Goal: Transaction & Acquisition: Purchase product/service

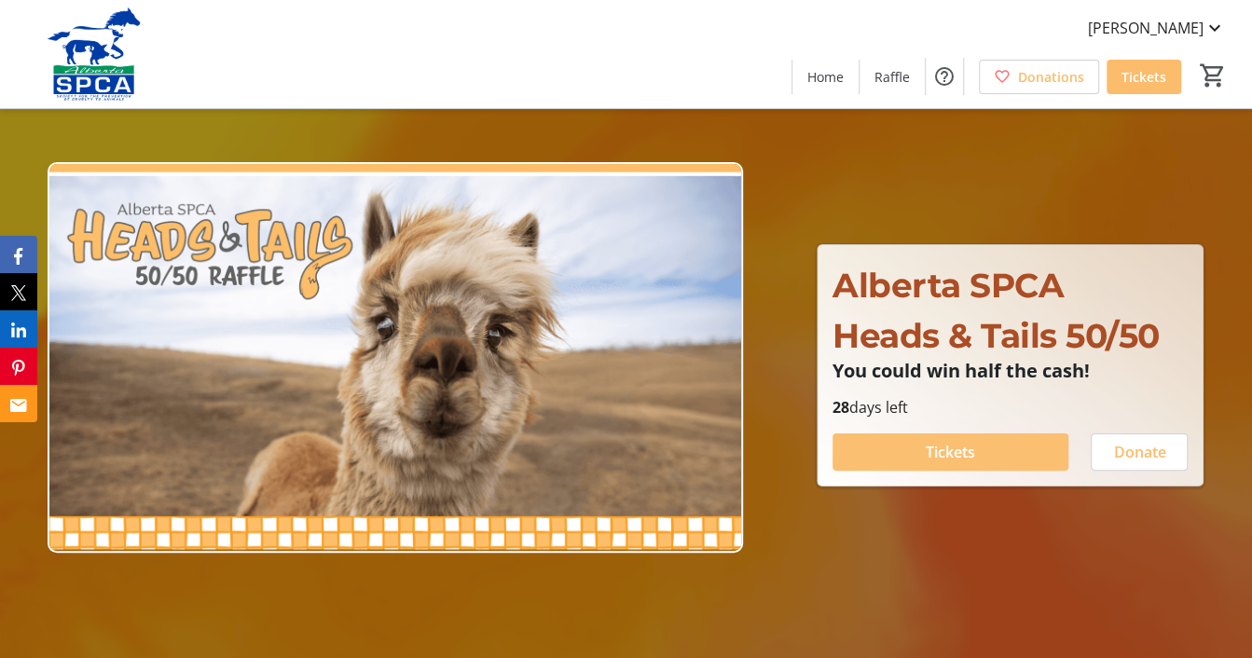
click at [955, 455] on span "Tickets" at bounding box center [950, 452] width 49 height 22
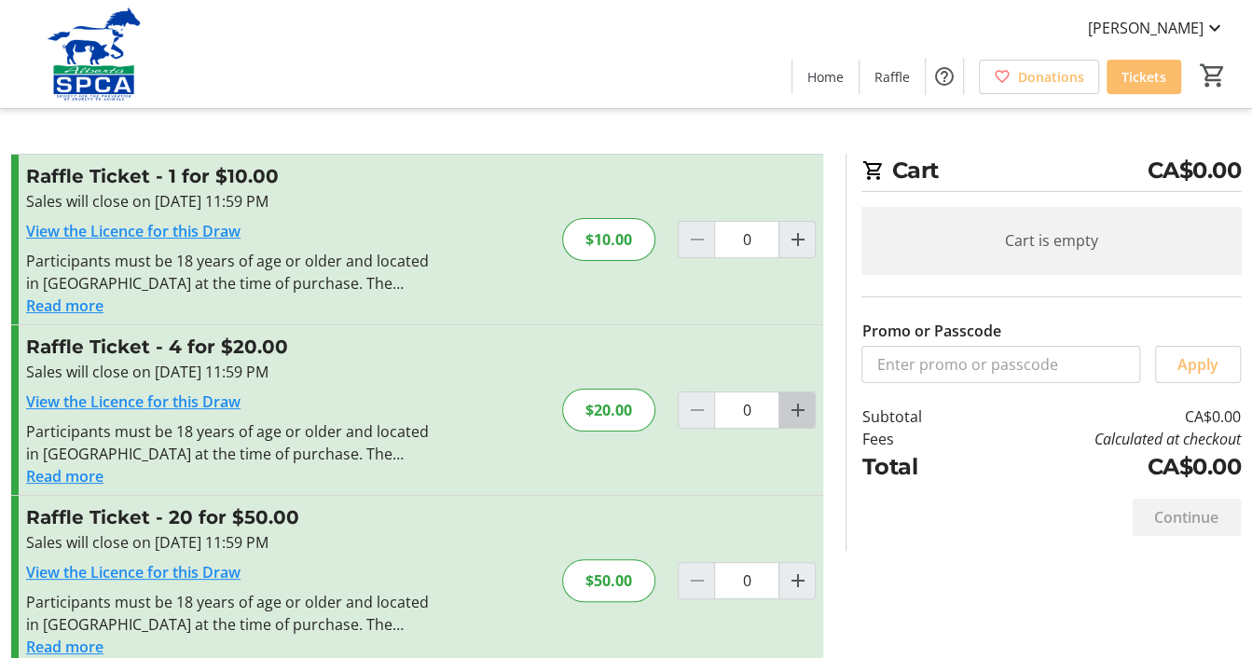
click at [797, 414] on mat-icon "Increment by one" at bounding box center [797, 410] width 22 height 22
type input "1"
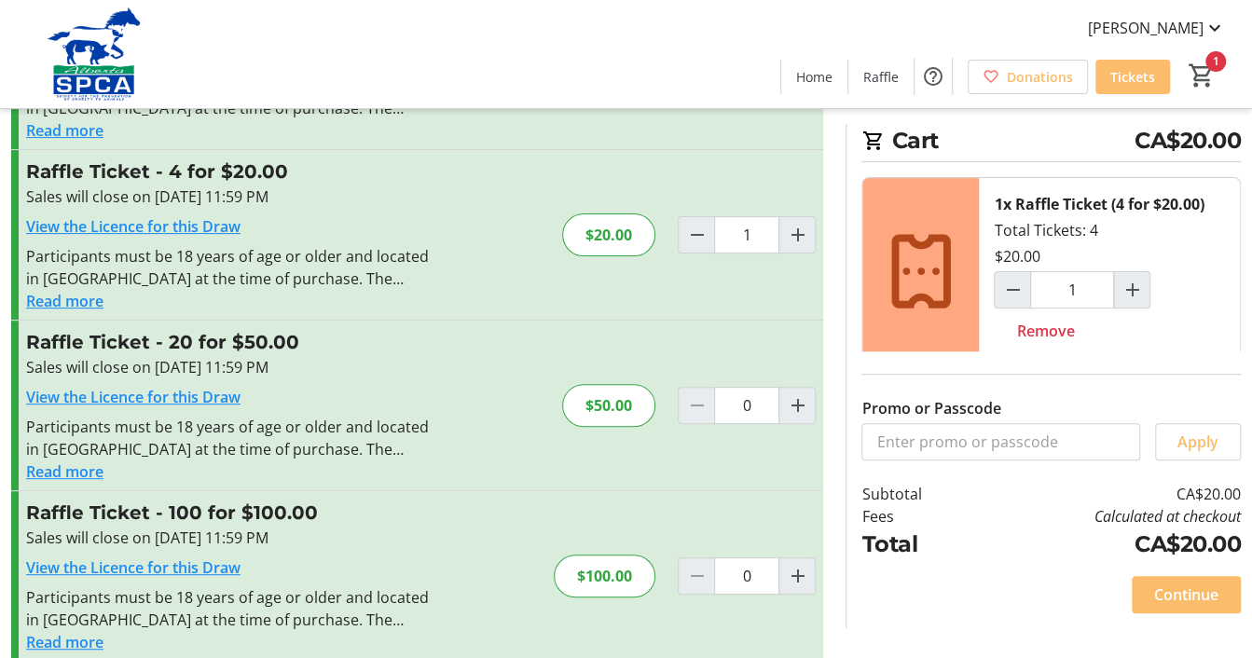
scroll to position [187, 0]
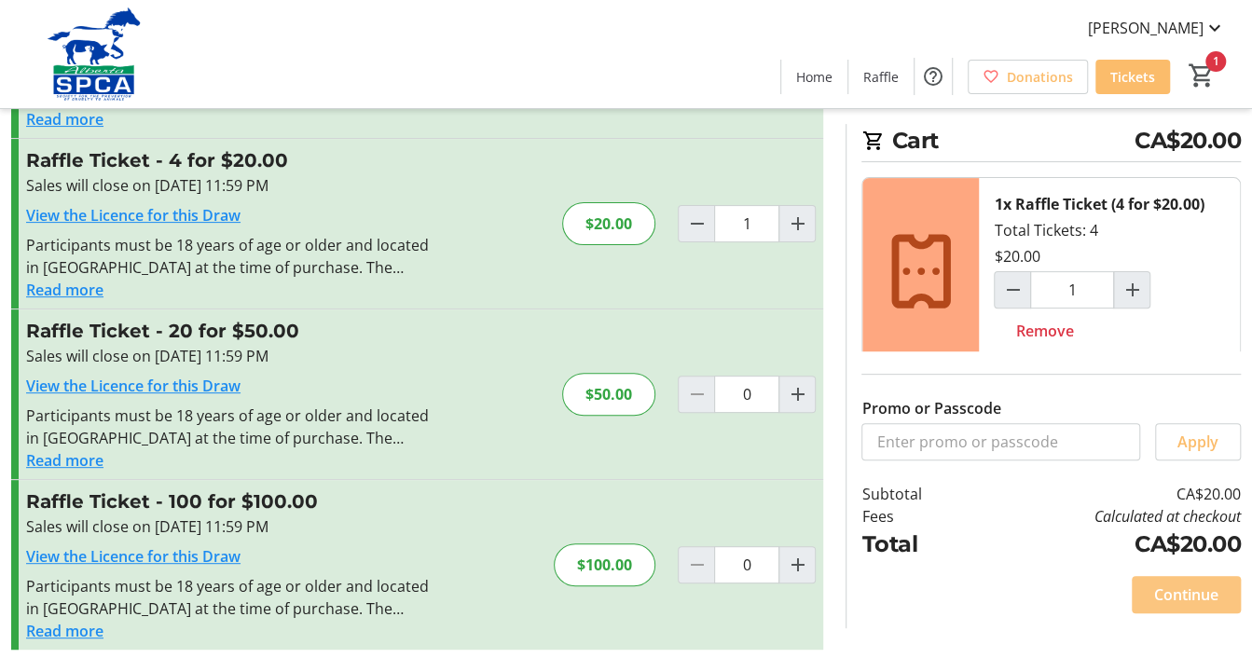
click at [1190, 591] on span "Continue" at bounding box center [1187, 595] width 64 height 22
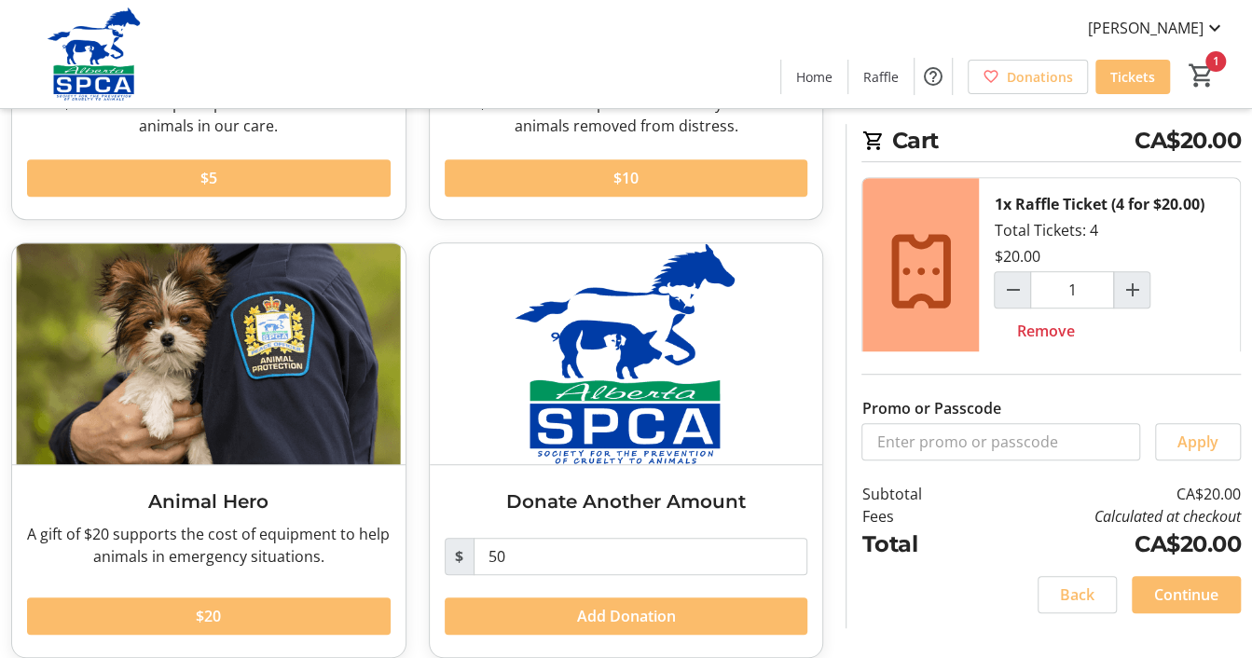
scroll to position [419, 0]
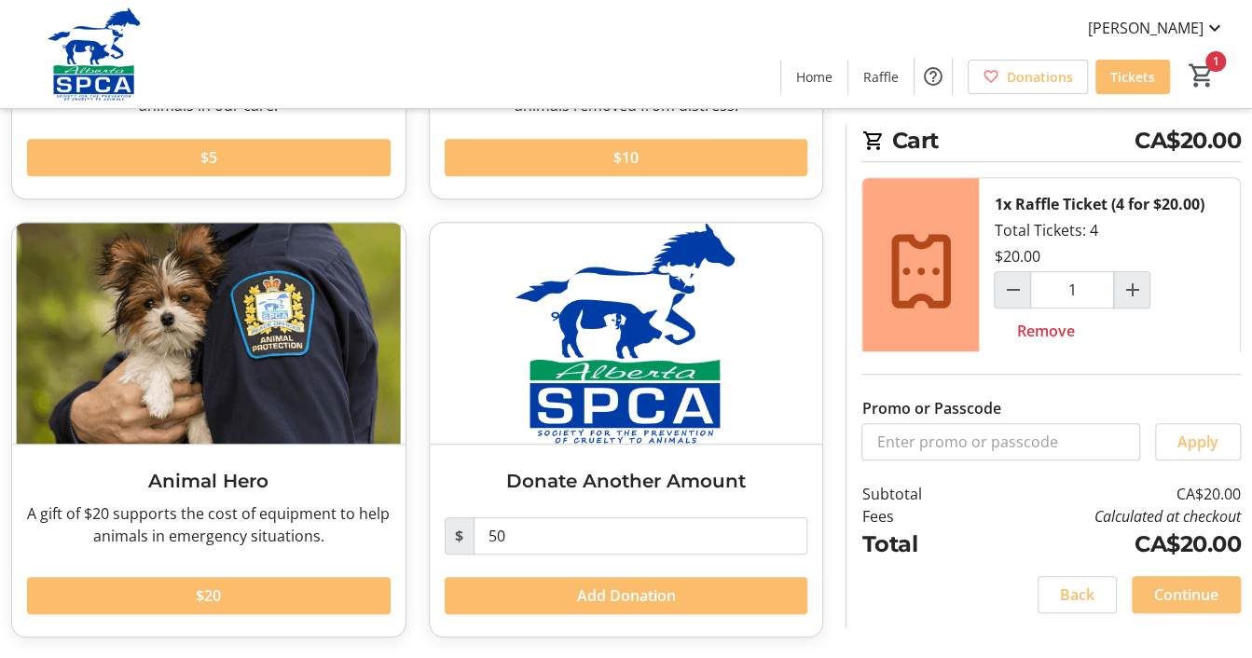
click at [1171, 601] on span "Continue" at bounding box center [1187, 595] width 64 height 22
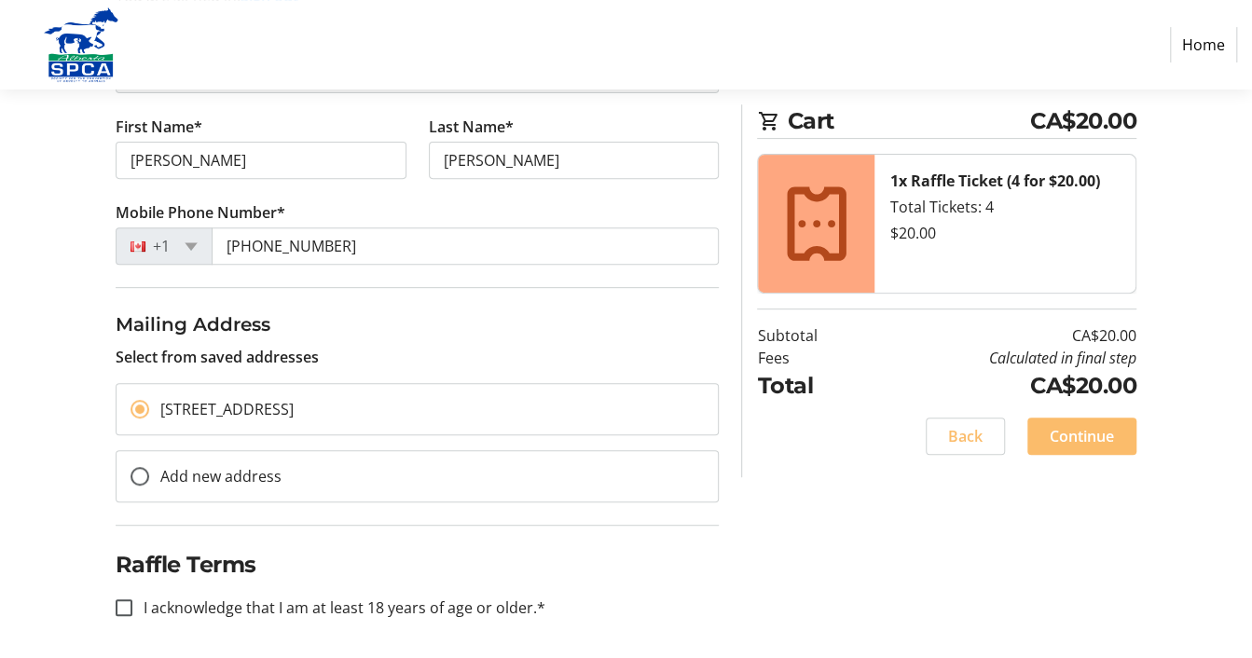
scroll to position [295, 0]
click at [130, 598] on input "I acknowledge that I am at least 18 years of age or older.*" at bounding box center [124, 606] width 17 height 17
checkbox input "true"
click at [1097, 442] on span "Continue" at bounding box center [1082, 436] width 64 height 22
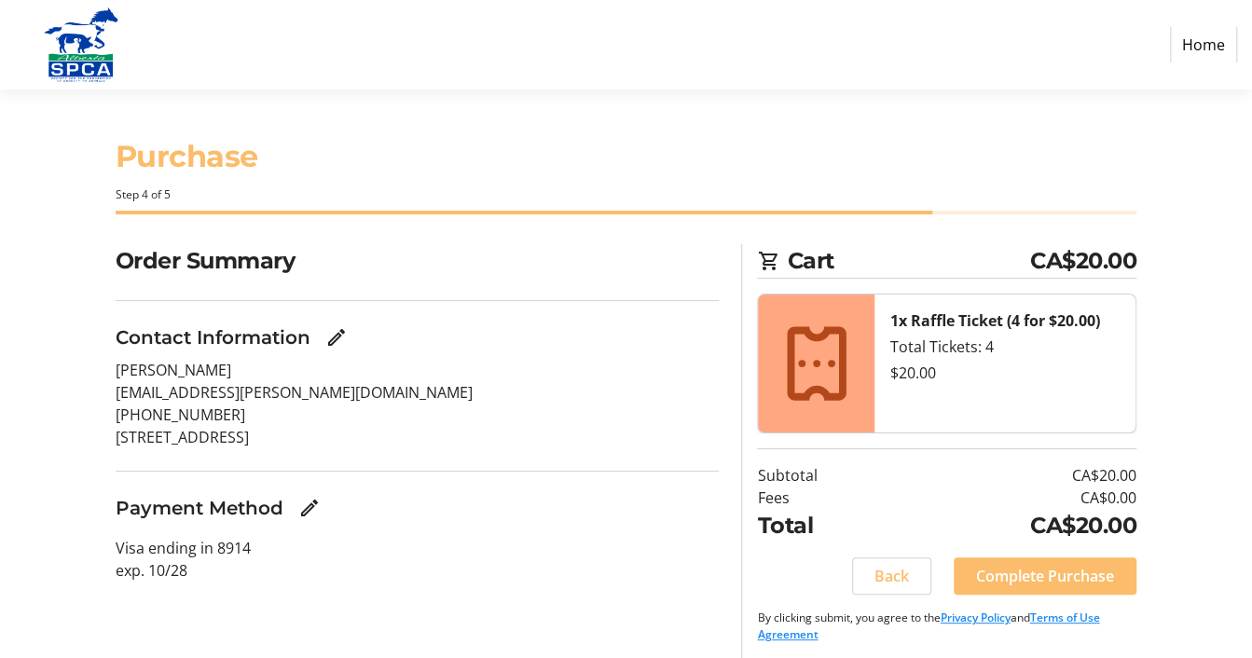
scroll to position [6, 0]
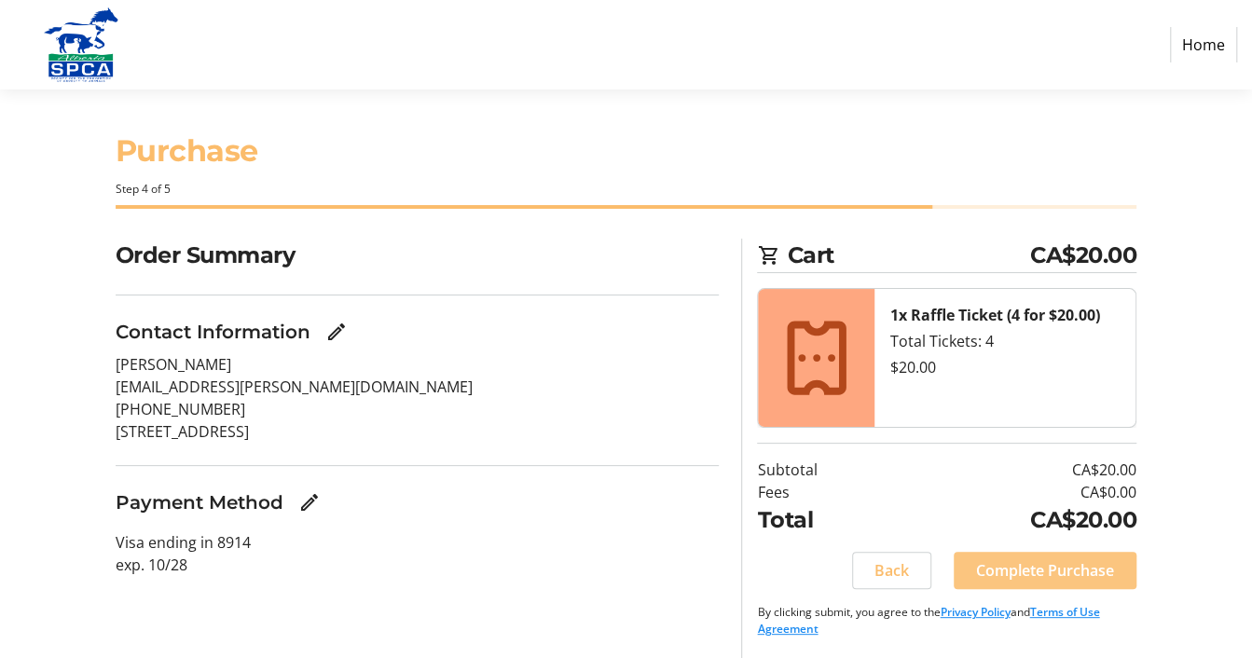
click at [1046, 574] on span "Complete Purchase" at bounding box center [1045, 571] width 138 height 22
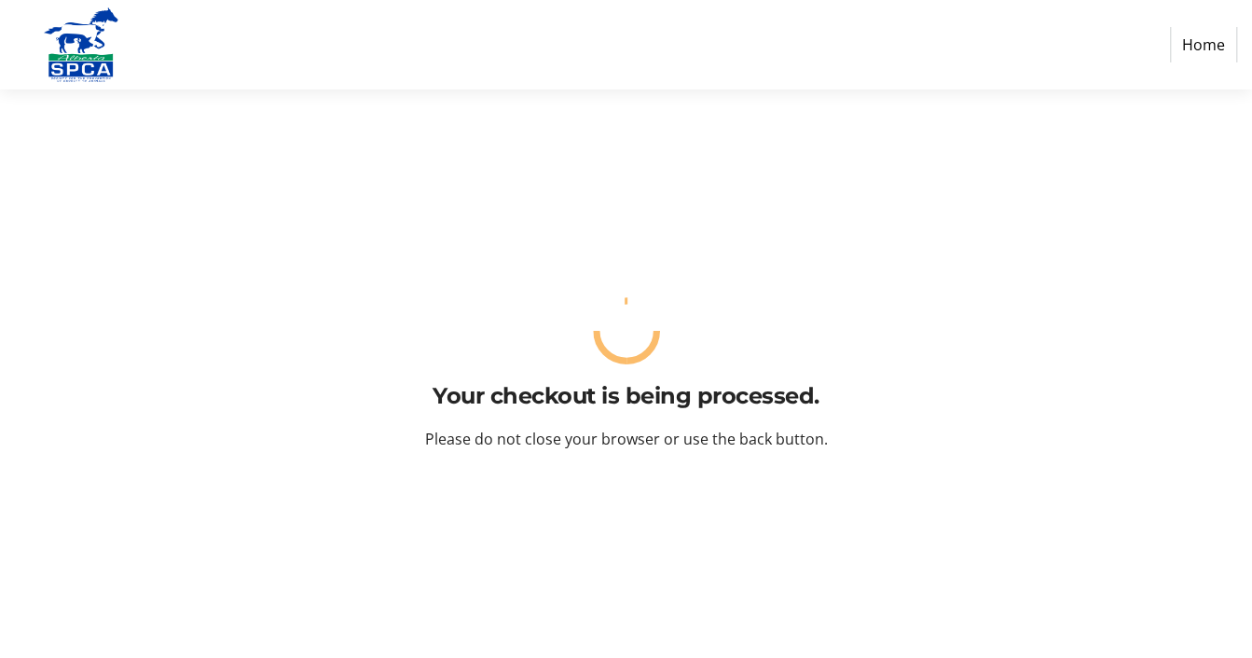
scroll to position [0, 0]
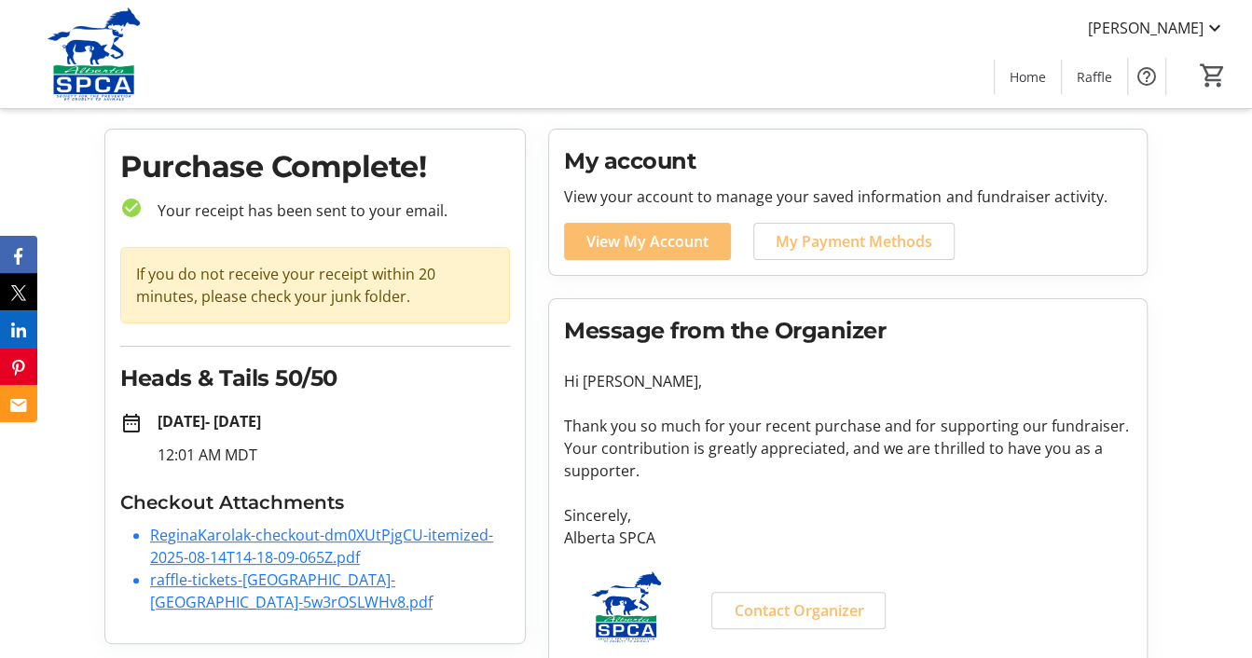
scroll to position [62, 0]
